Goal: Task Accomplishment & Management: Complete application form

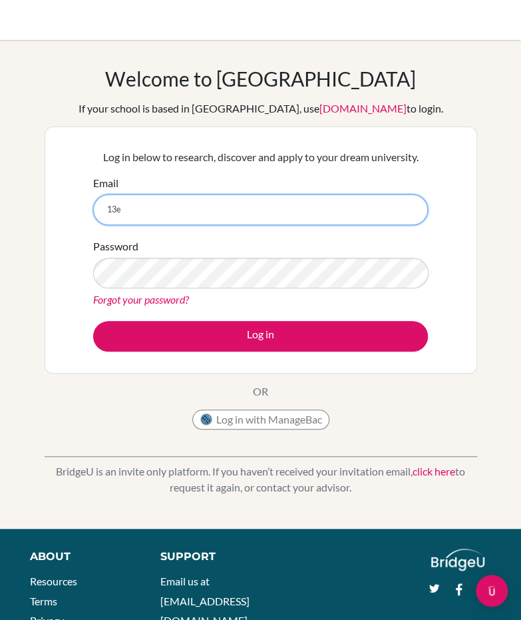
click at [196, 219] on input "13e" at bounding box center [260, 209] width 335 height 31
type input "[EMAIL_ADDRESS][DOMAIN_NAME]"
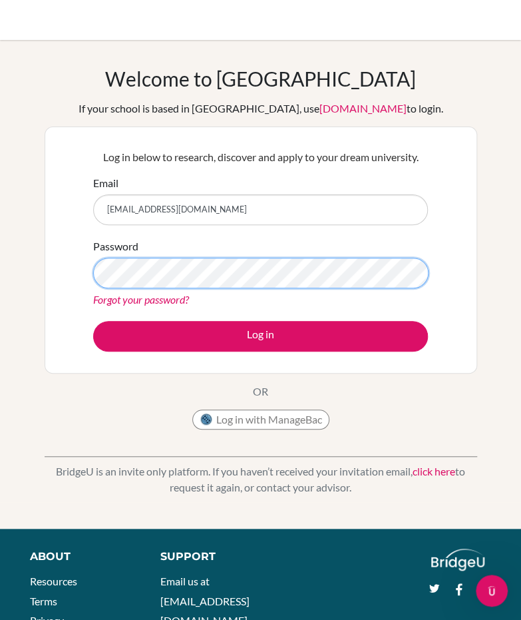
click at [93, 321] on button "Log in" at bounding box center [260, 336] width 335 height 31
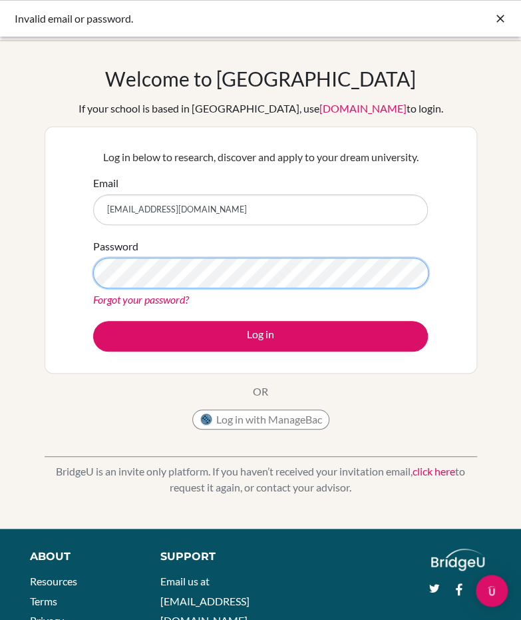
click at [93, 321] on button "Log in" at bounding box center [260, 336] width 335 height 31
